Goal: Manage account settings

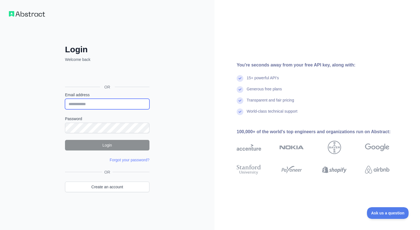
click at [105, 102] on input "Email address" at bounding box center [107, 104] width 84 height 11
type input "**********"
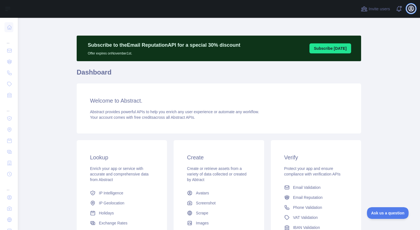
click at [410, 7] on icon "button" at bounding box center [410, 8] width 7 height 7
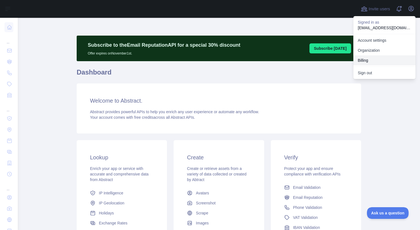
click at [366, 60] on button "Billing" at bounding box center [384, 60] width 62 height 10
